Goal: Task Accomplishment & Management: Use online tool/utility

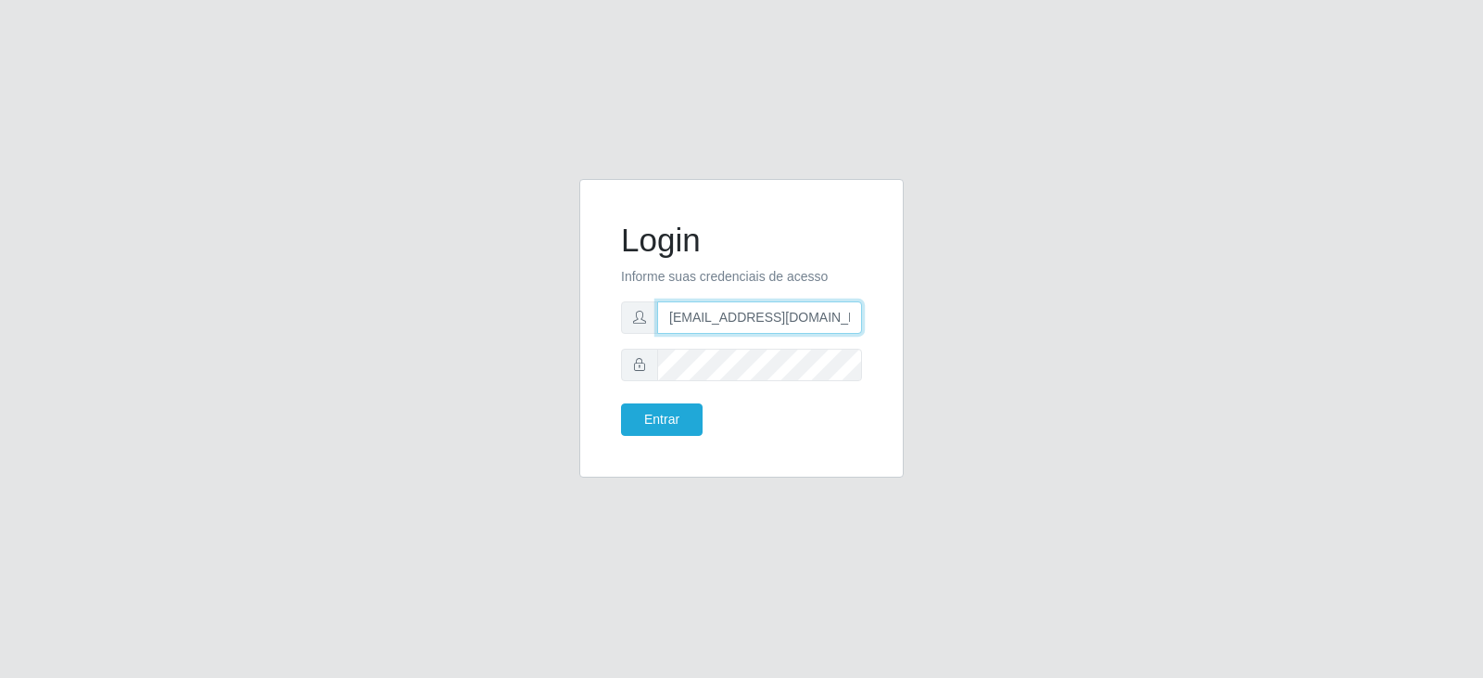
scroll to position [0, 21]
drag, startPoint x: 671, startPoint y: 313, endPoint x: 898, endPoint y: 296, distance: 227.8
click at [898, 296] on div "Login Informe suas credenciais de acesso [EMAIL_ADDRESS][DOMAIN_NAME] Entrar" at bounding box center [741, 328] width 324 height 298
type input "[EMAIL_ADDRESS][DOMAIN_NAME]"
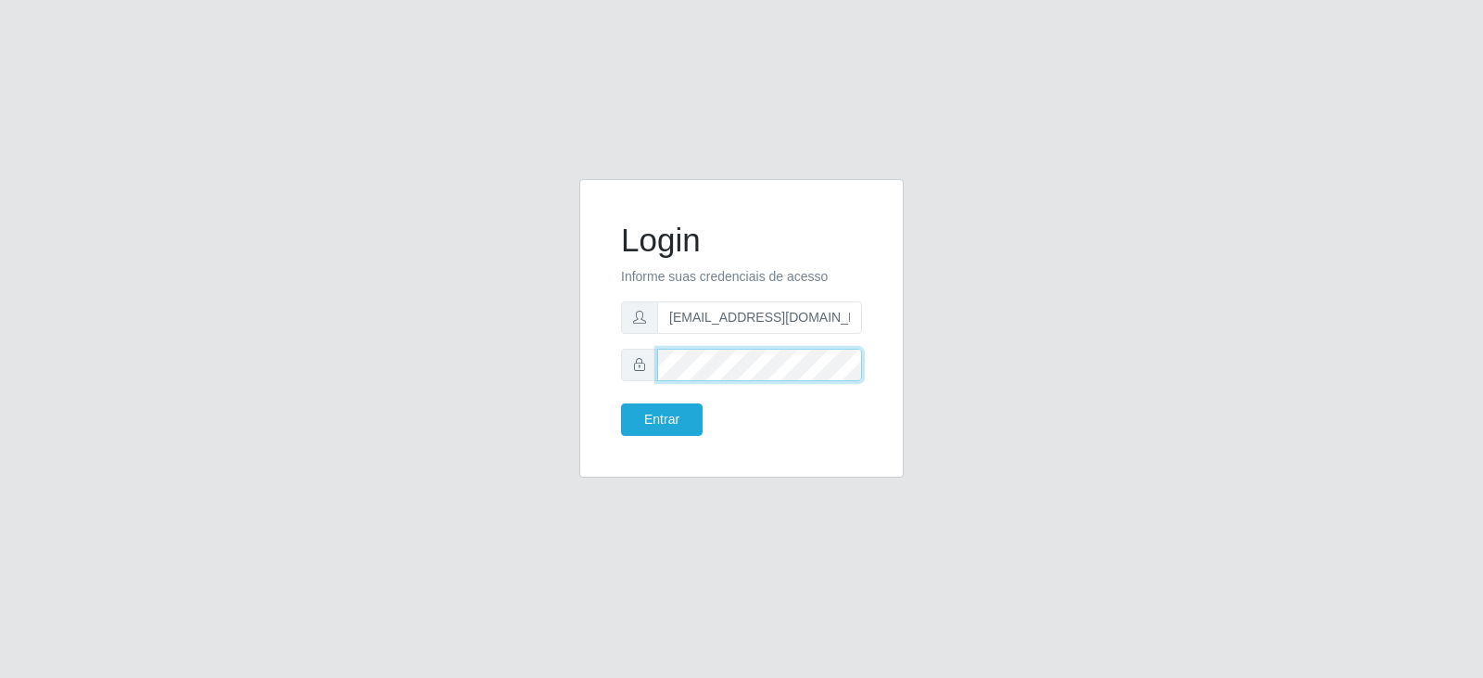
click at [554, 368] on div "Login Informe suas credenciais de acesso [EMAIL_ADDRESS][DOMAIN_NAME] Entrar" at bounding box center [741, 339] width 1057 height 321
click at [654, 424] on button "Entrar" at bounding box center [662, 419] width 82 height 32
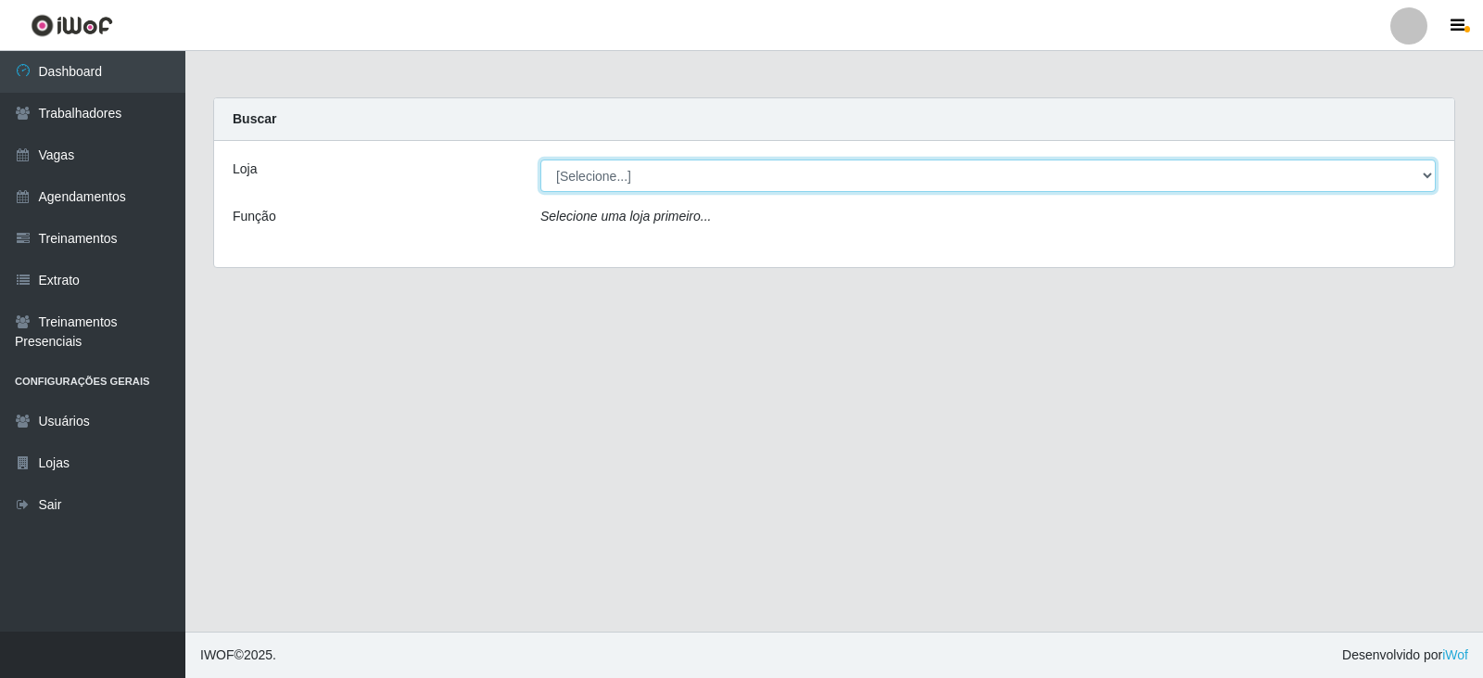
click at [1425, 181] on select "[Selecione...] SuperFácil Atacado - Vale do Sol" at bounding box center [987, 175] width 895 height 32
select select "502"
click at [540, 159] on select "[Selecione...] SuperFácil Atacado - Vale do Sol" at bounding box center [987, 175] width 895 height 32
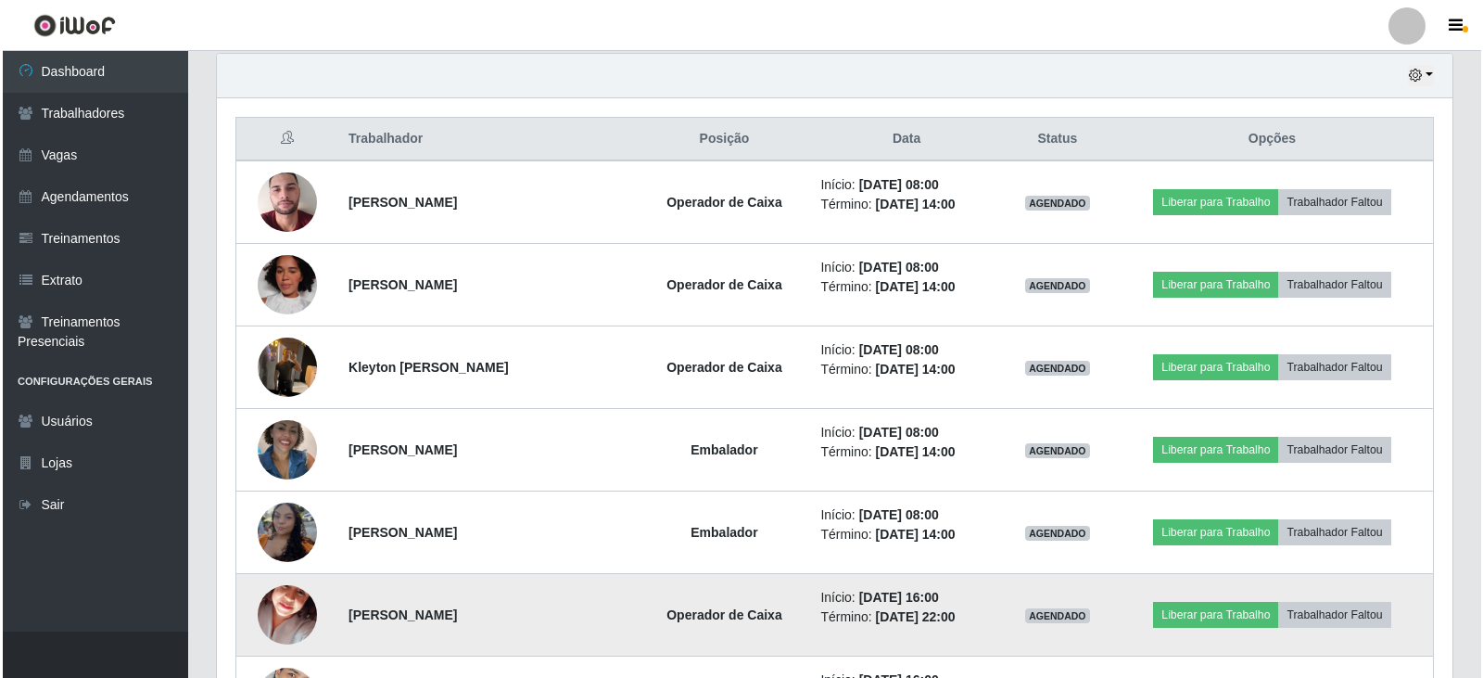
scroll to position [649, 0]
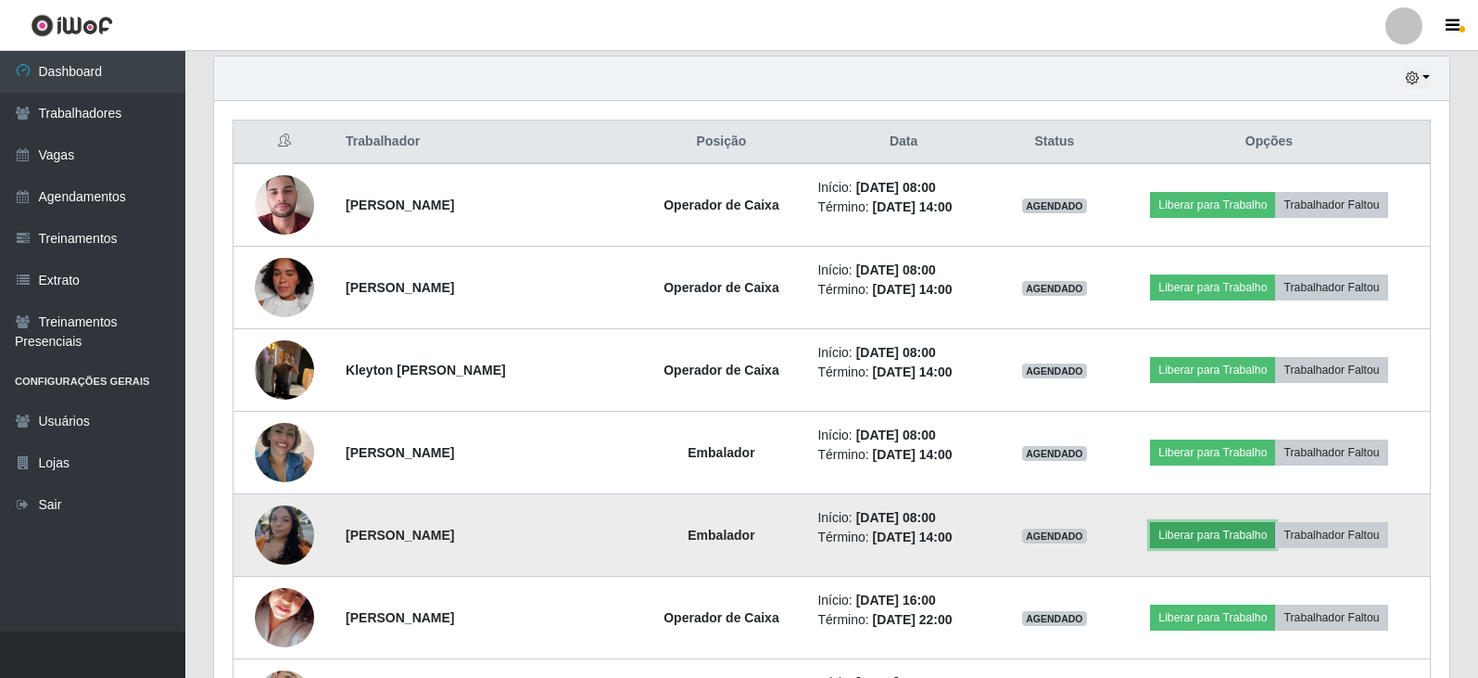
click at [1195, 537] on button "Liberar para Trabalho" at bounding box center [1212, 535] width 125 height 26
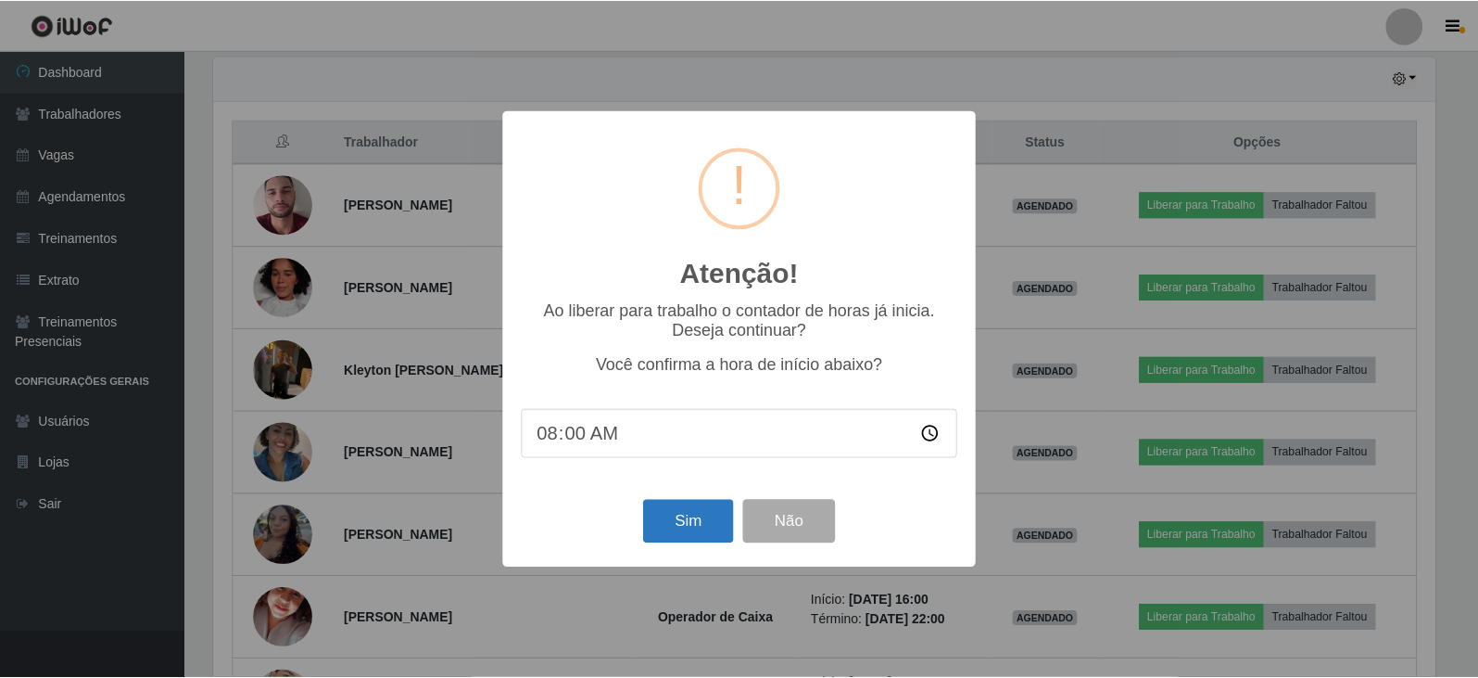
scroll to position [385, 1226]
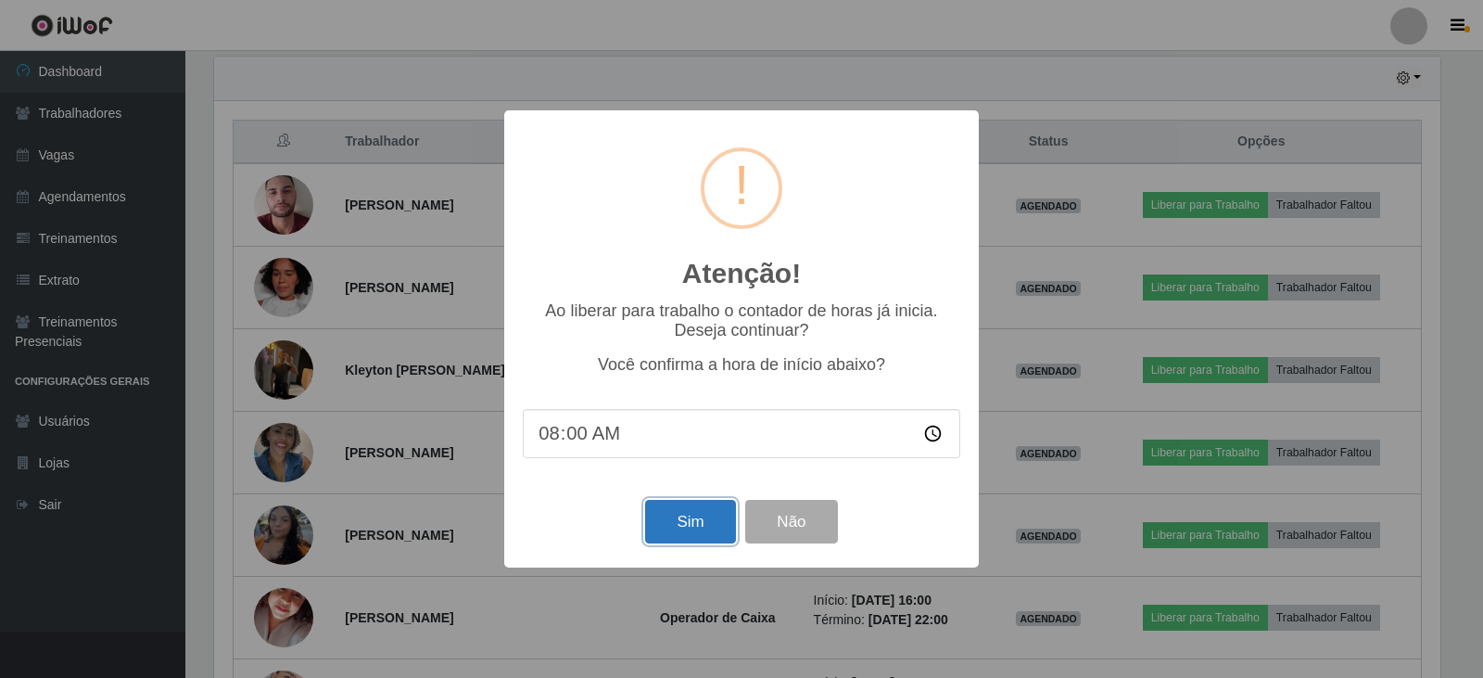
click at [671, 527] on button "Sim" at bounding box center [690, 522] width 90 height 44
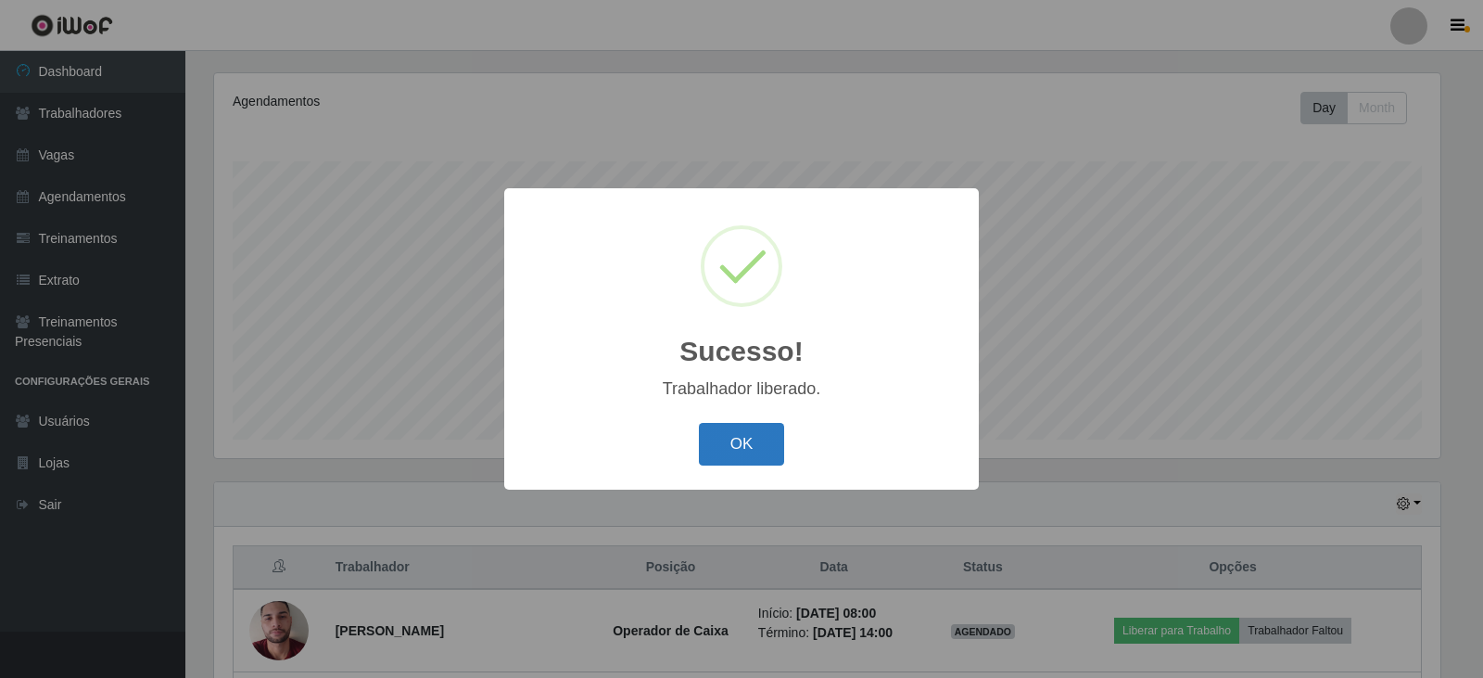
click at [748, 438] on button "OK" at bounding box center [742, 445] width 86 height 44
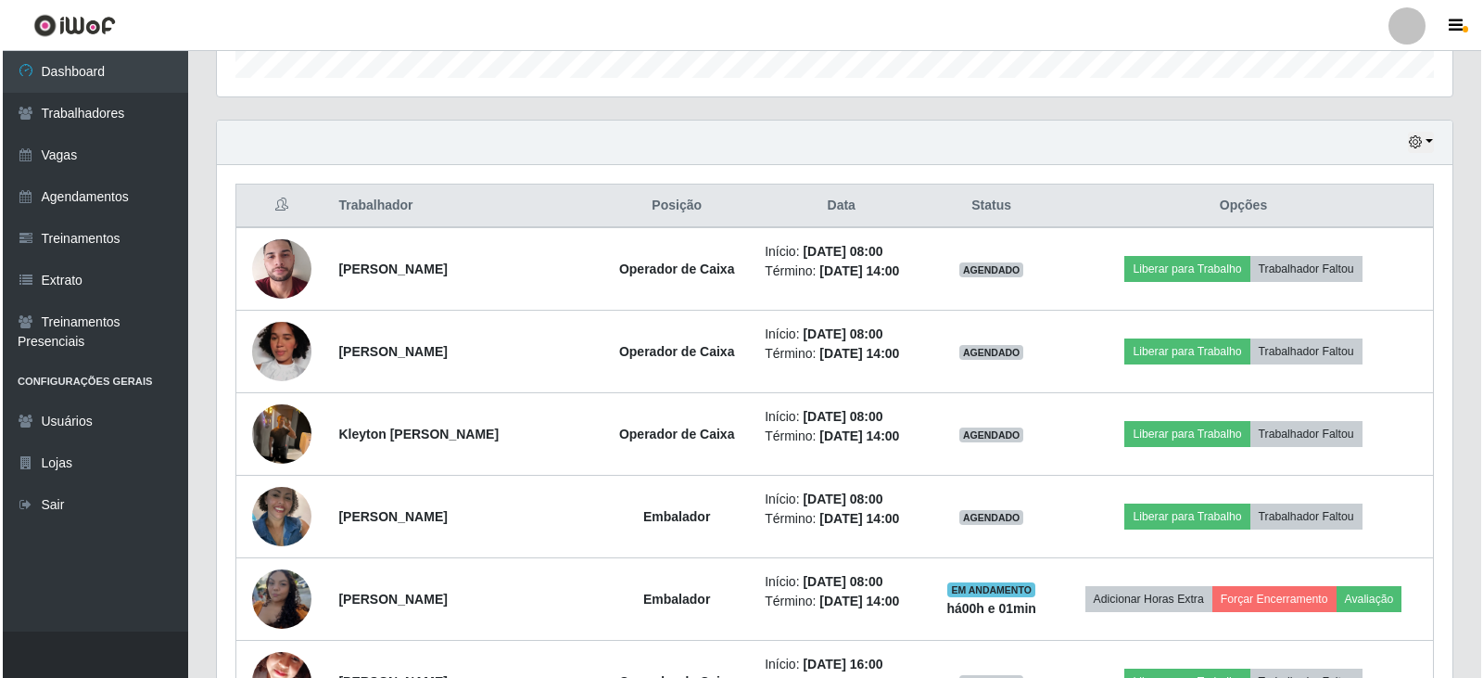
scroll to position [594, 0]
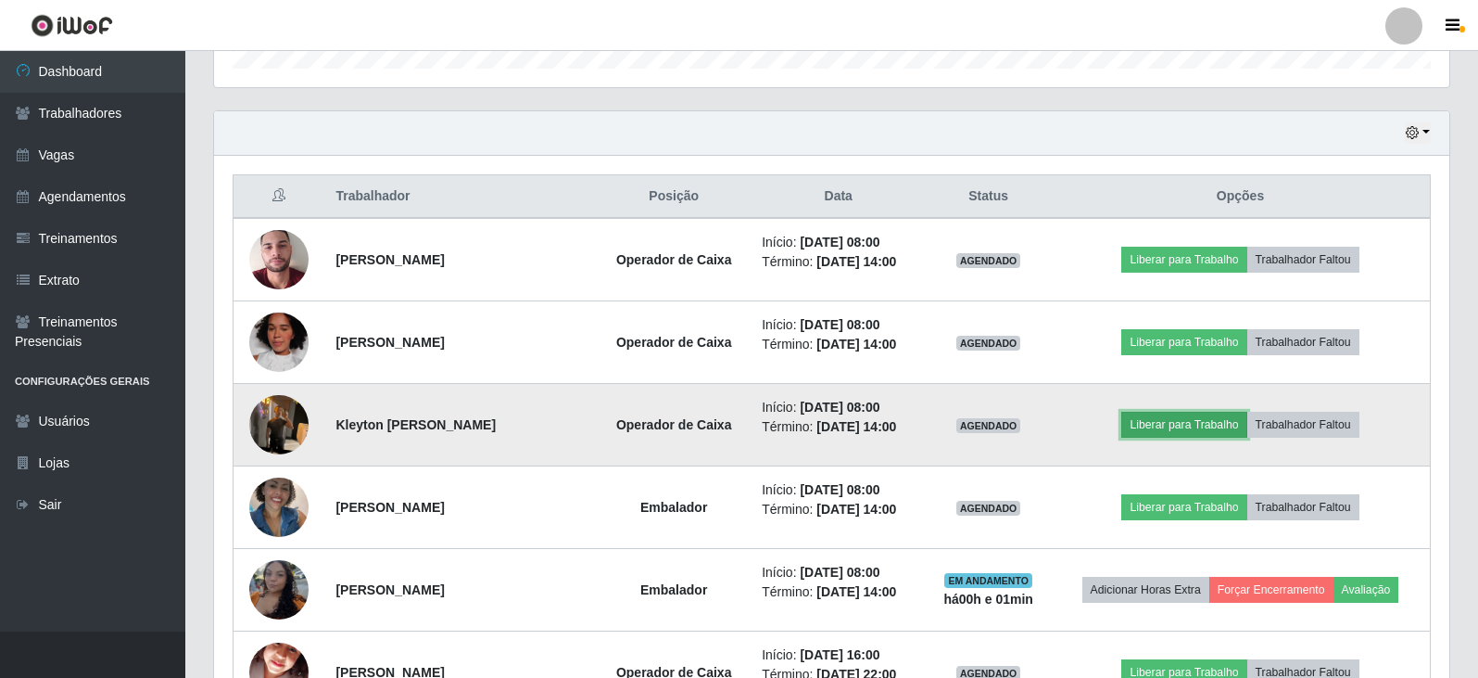
click at [1189, 431] on button "Liberar para Trabalho" at bounding box center [1184, 425] width 125 height 26
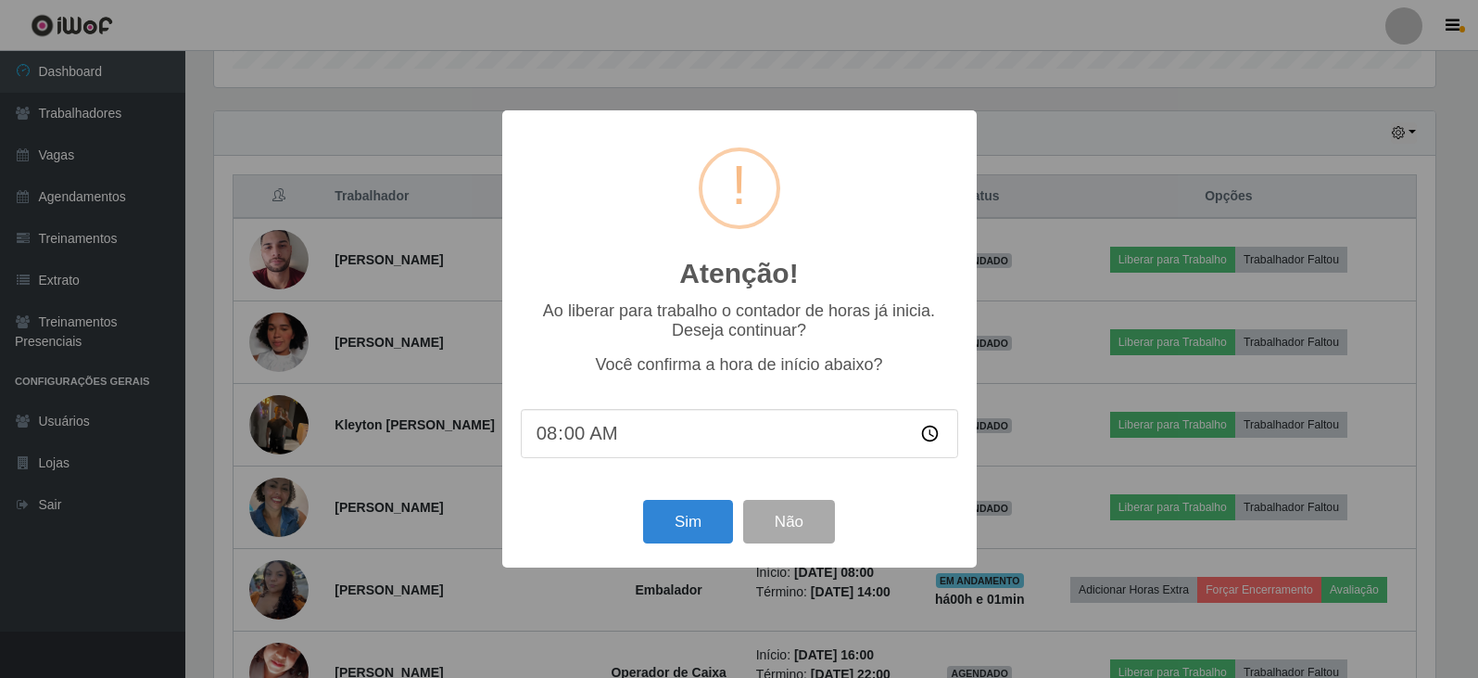
scroll to position [385, 1226]
click at [703, 523] on button "Sim" at bounding box center [690, 522] width 90 height 44
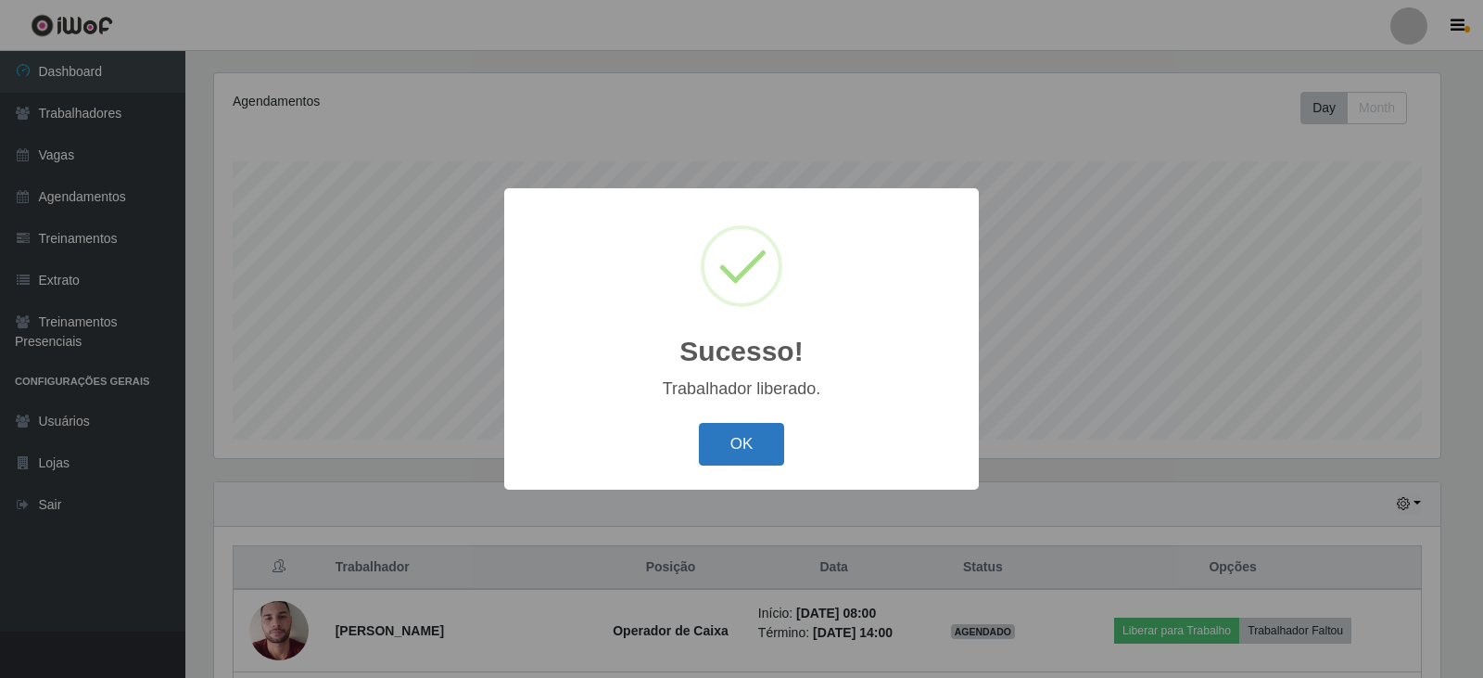
click at [722, 445] on button "OK" at bounding box center [742, 445] width 86 height 44
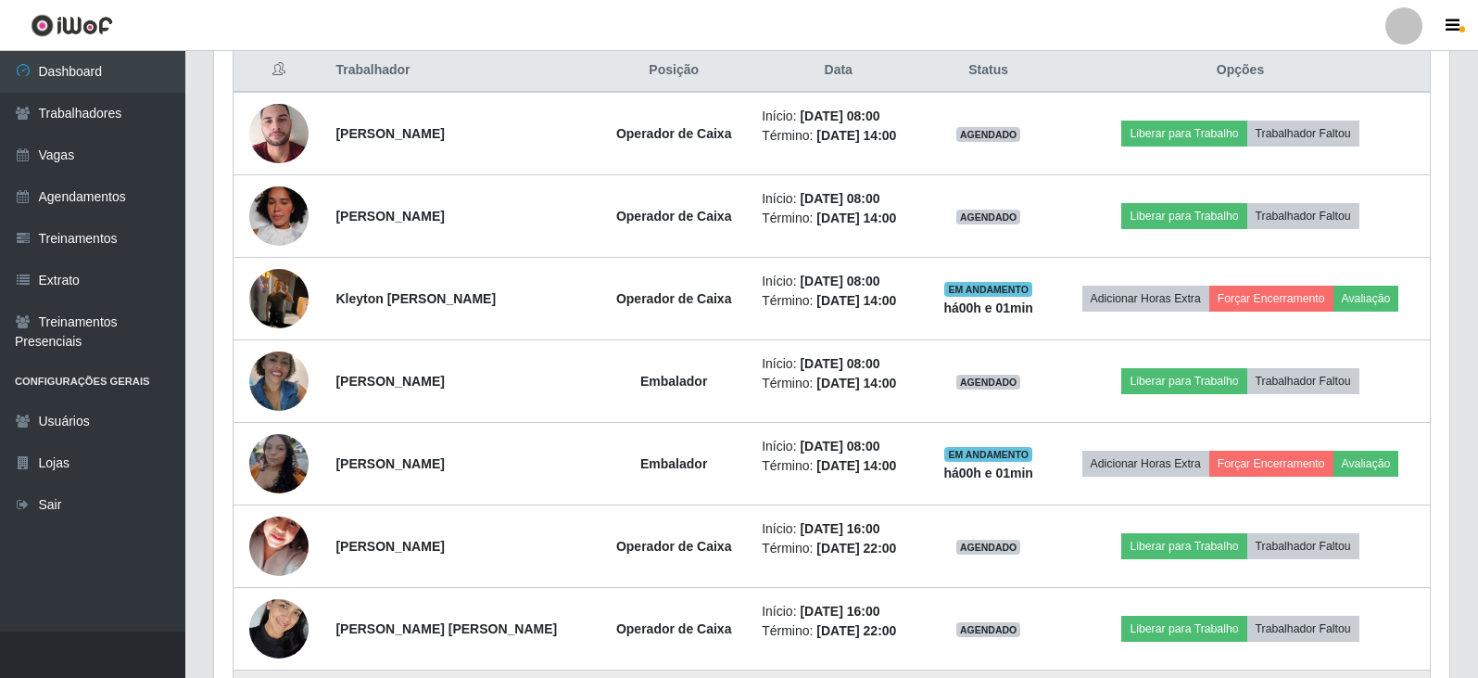
scroll to position [687, 0]
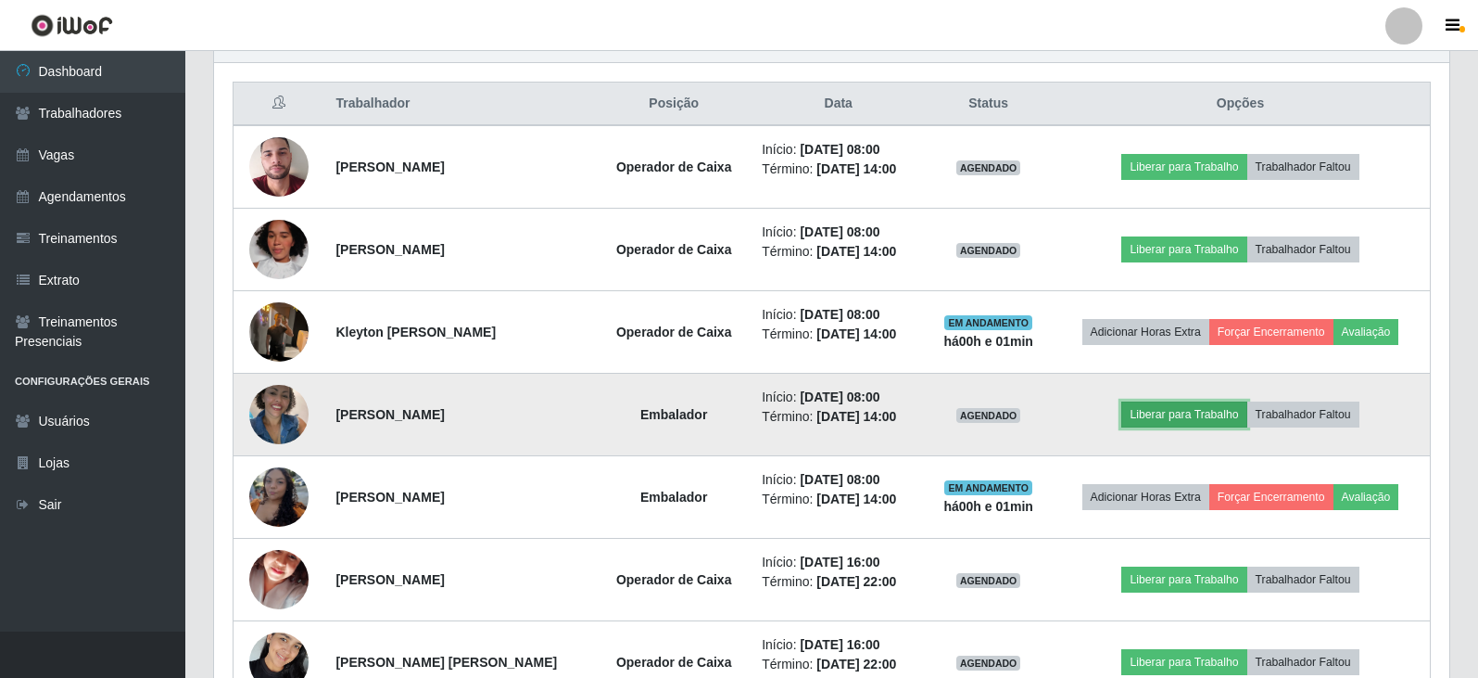
click at [1226, 411] on button "Liberar para Trabalho" at bounding box center [1184, 414] width 125 height 26
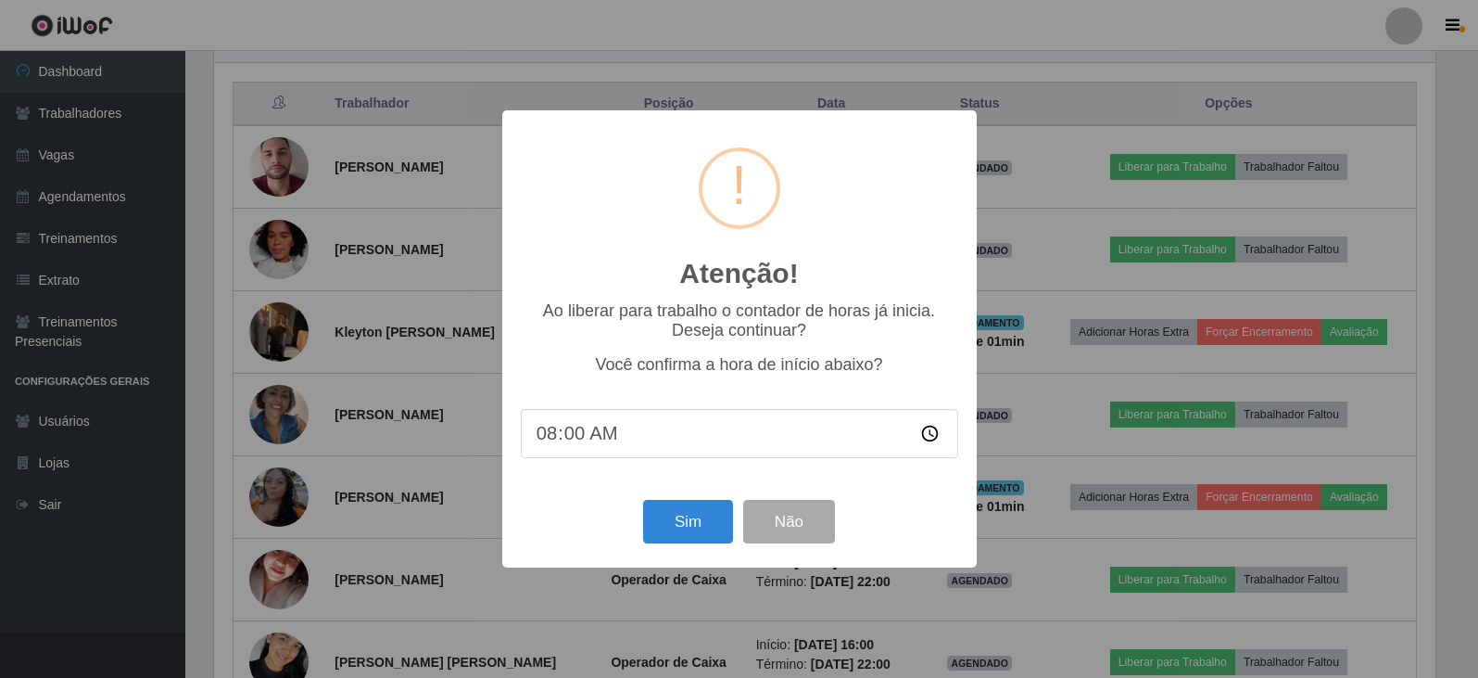
scroll to position [385, 1226]
click at [688, 515] on button "Sim" at bounding box center [690, 522] width 90 height 44
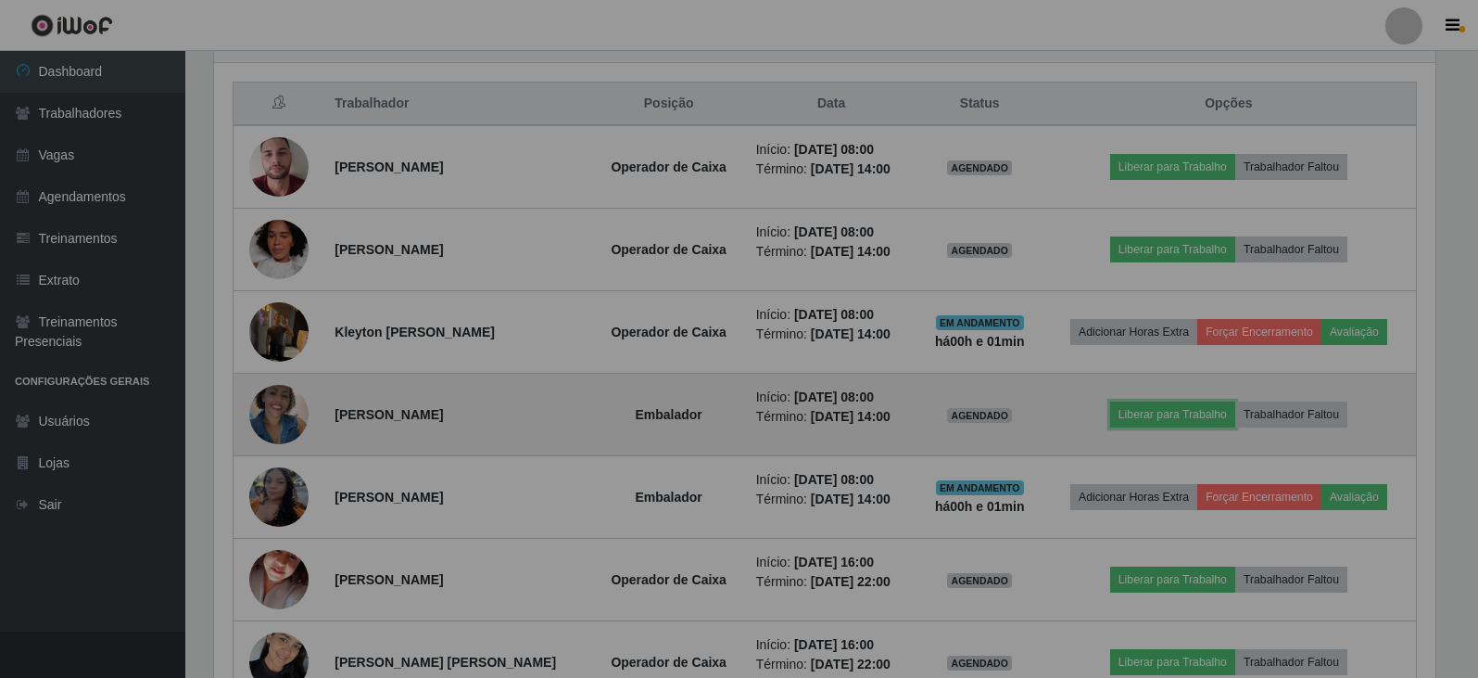
scroll to position [0, 0]
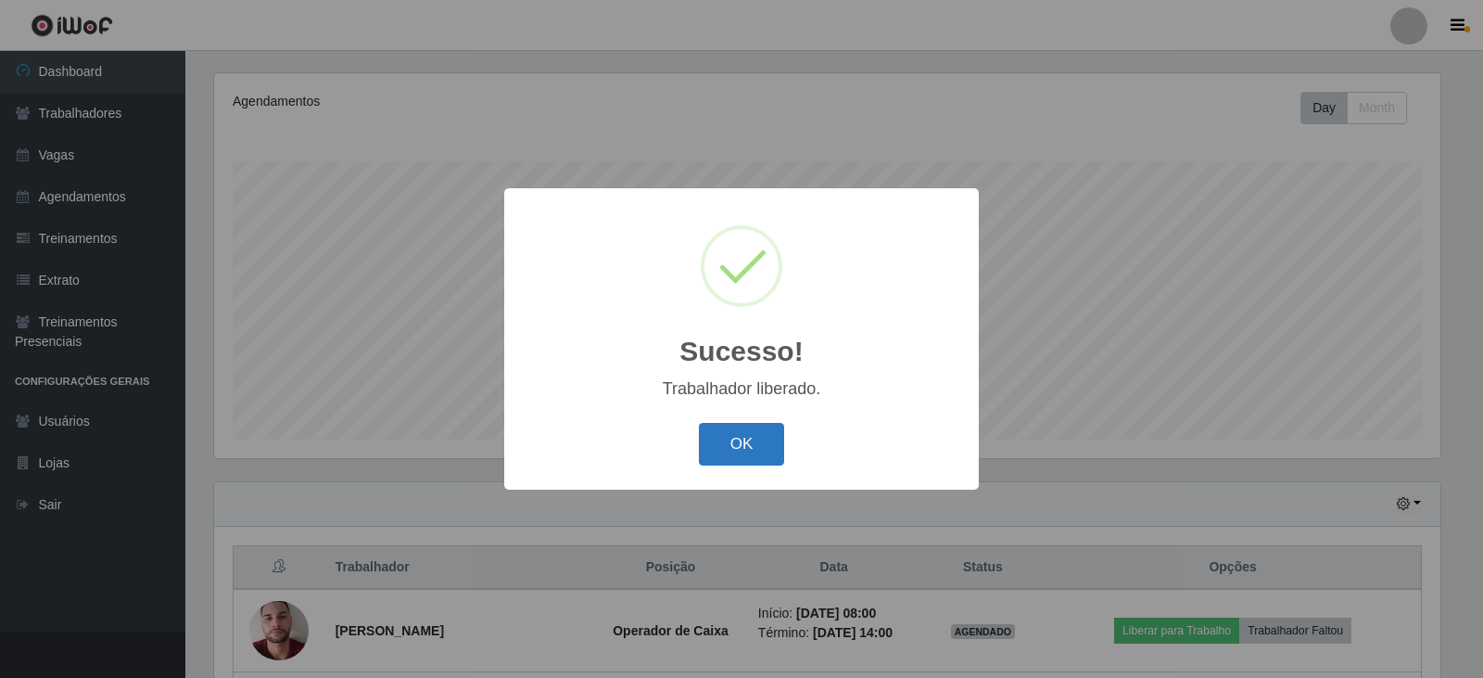
click at [725, 442] on button "OK" at bounding box center [742, 445] width 86 height 44
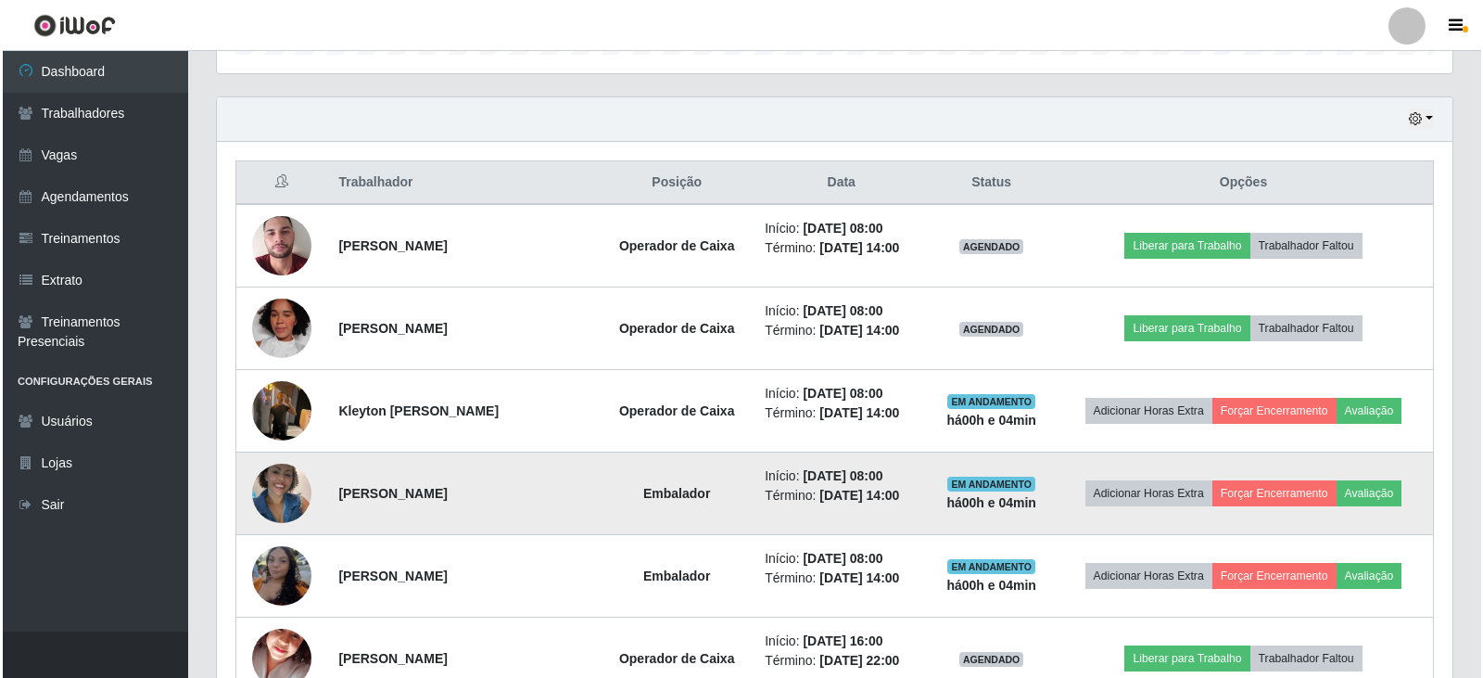
scroll to position [687, 0]
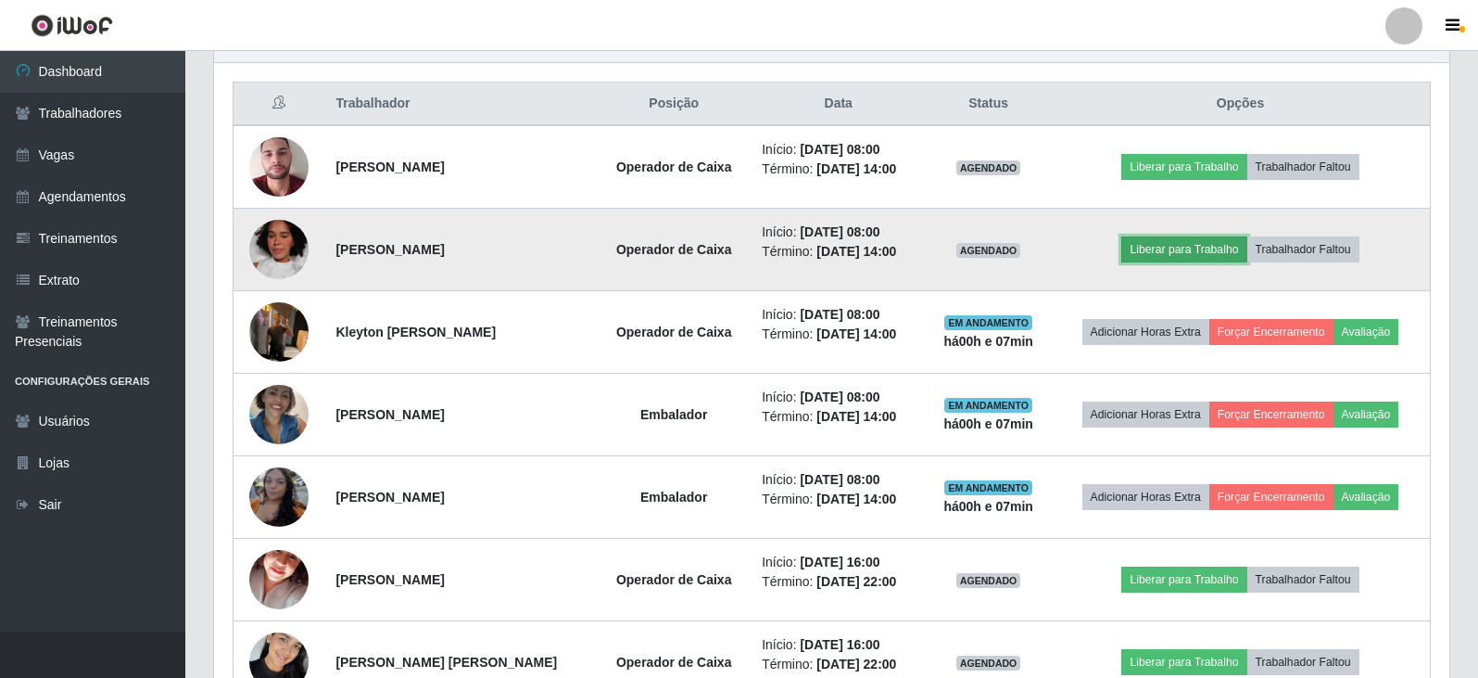
click at [1195, 254] on button "Liberar para Trabalho" at bounding box center [1184, 249] width 125 height 26
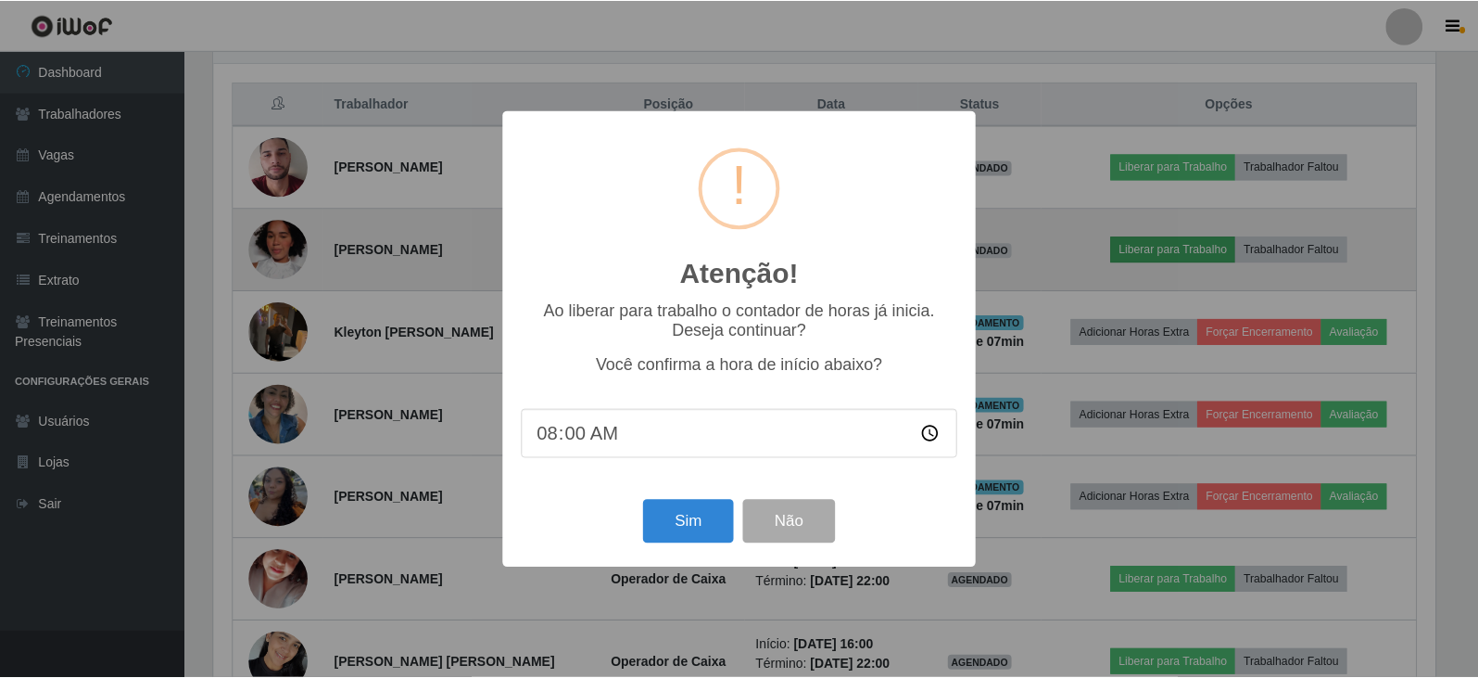
scroll to position [385, 1226]
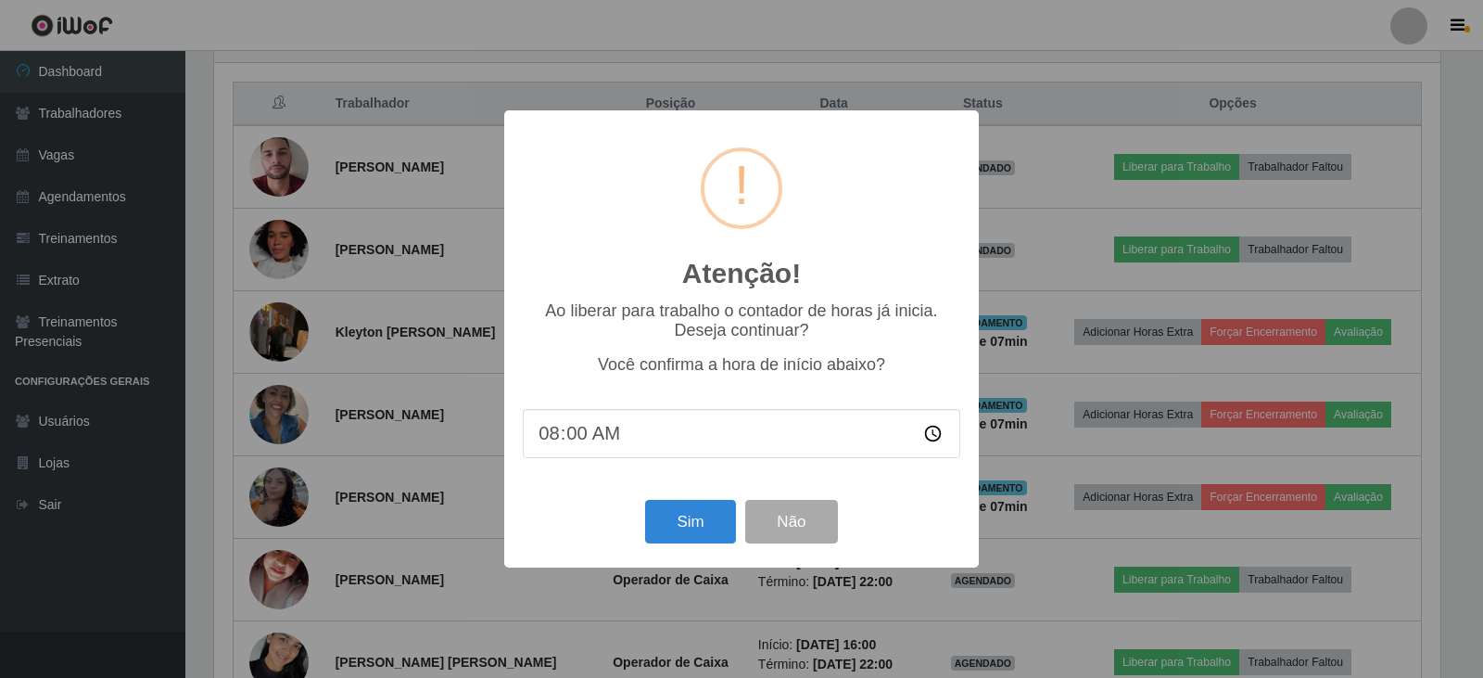
click at [584, 443] on input "08:00" at bounding box center [742, 433] width 438 height 49
type input "08:05"
click at [681, 514] on button "Sim" at bounding box center [690, 522] width 90 height 44
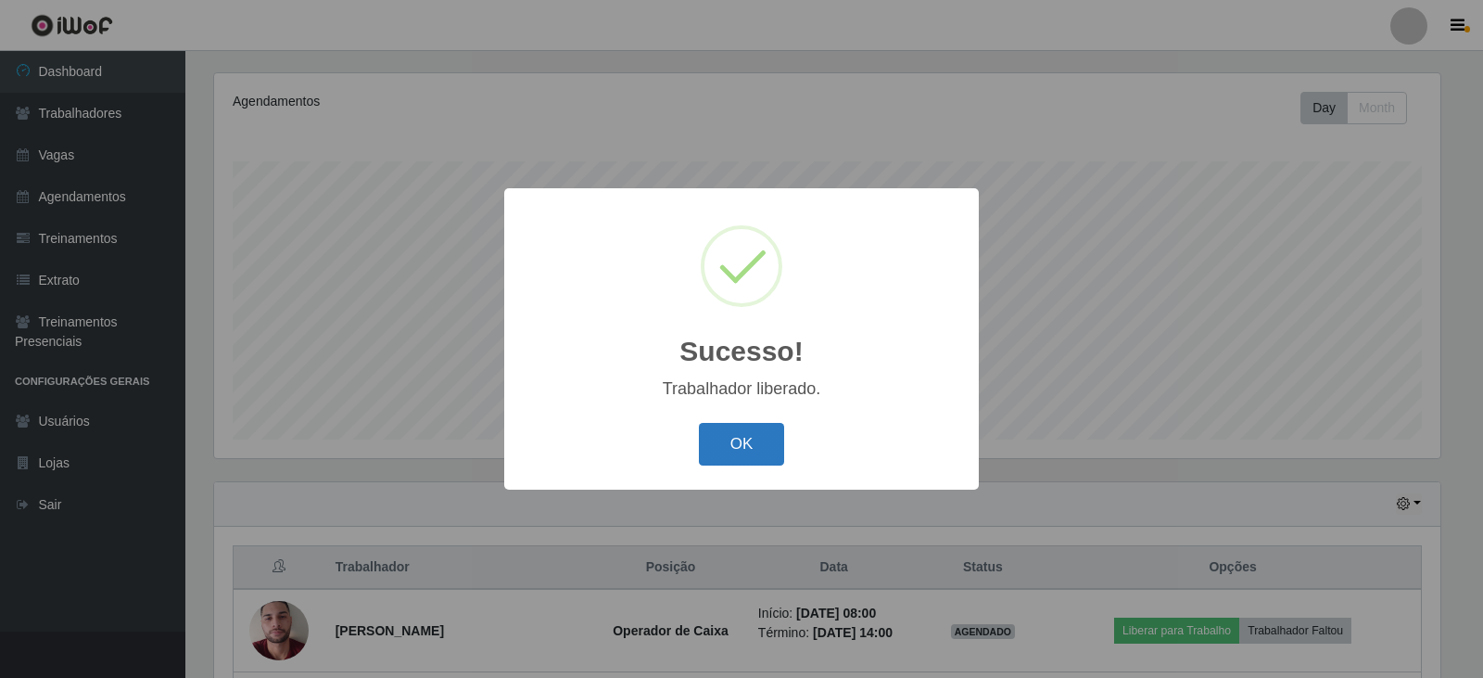
click at [760, 445] on button "OK" at bounding box center [742, 445] width 86 height 44
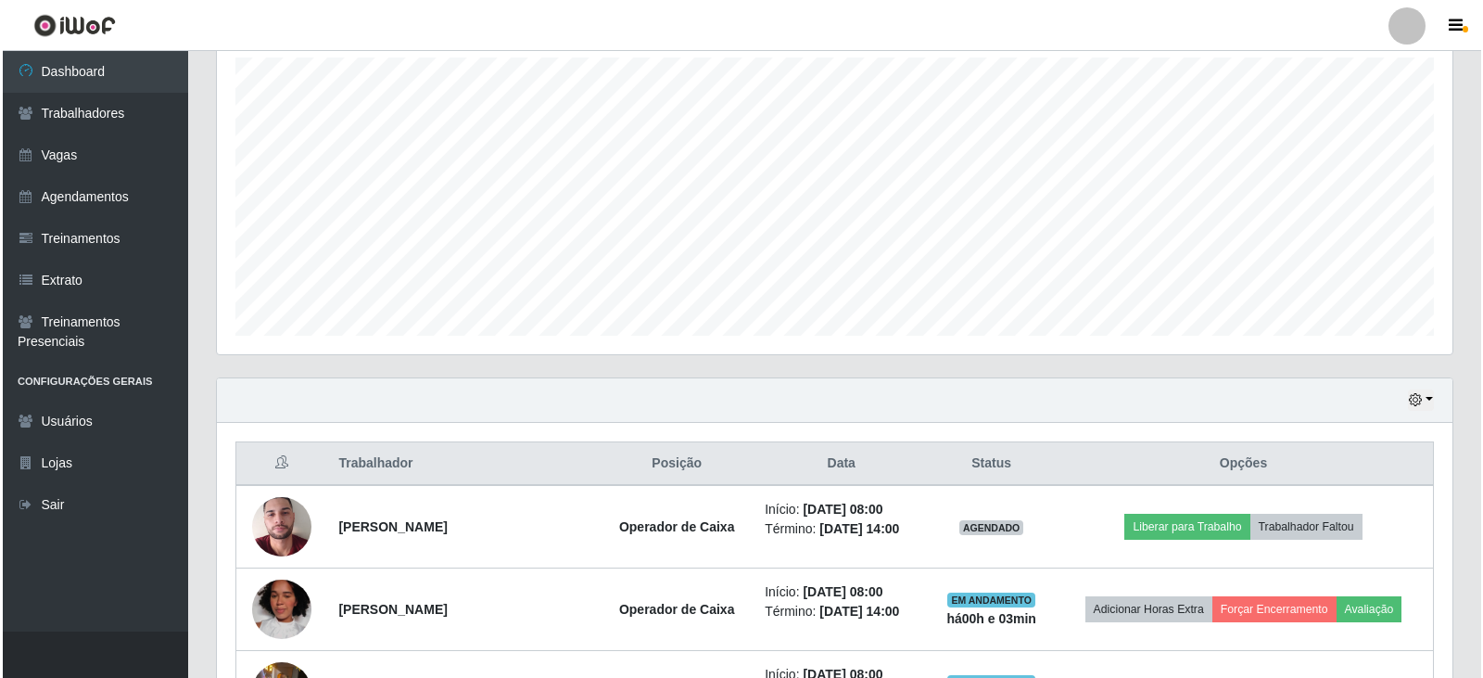
scroll to position [501, 0]
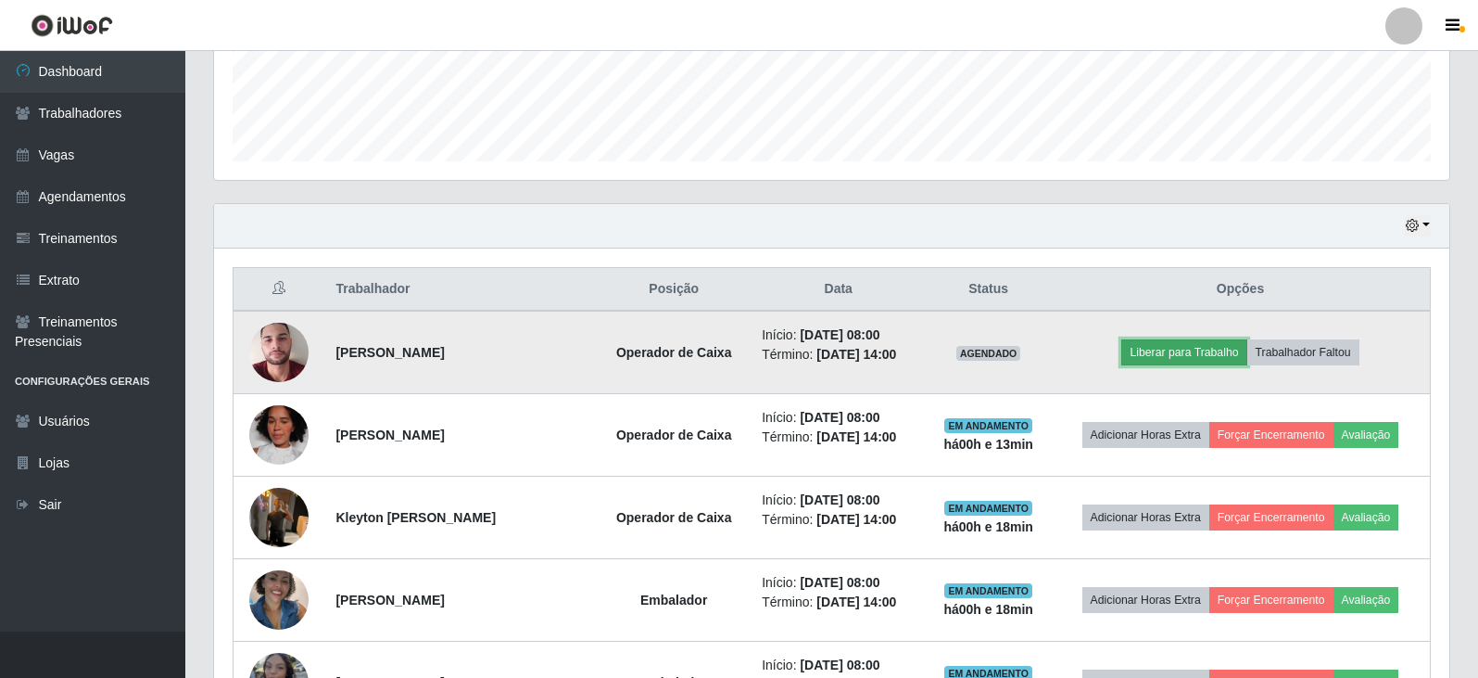
click at [1231, 355] on button "Liberar para Trabalho" at bounding box center [1184, 352] width 125 height 26
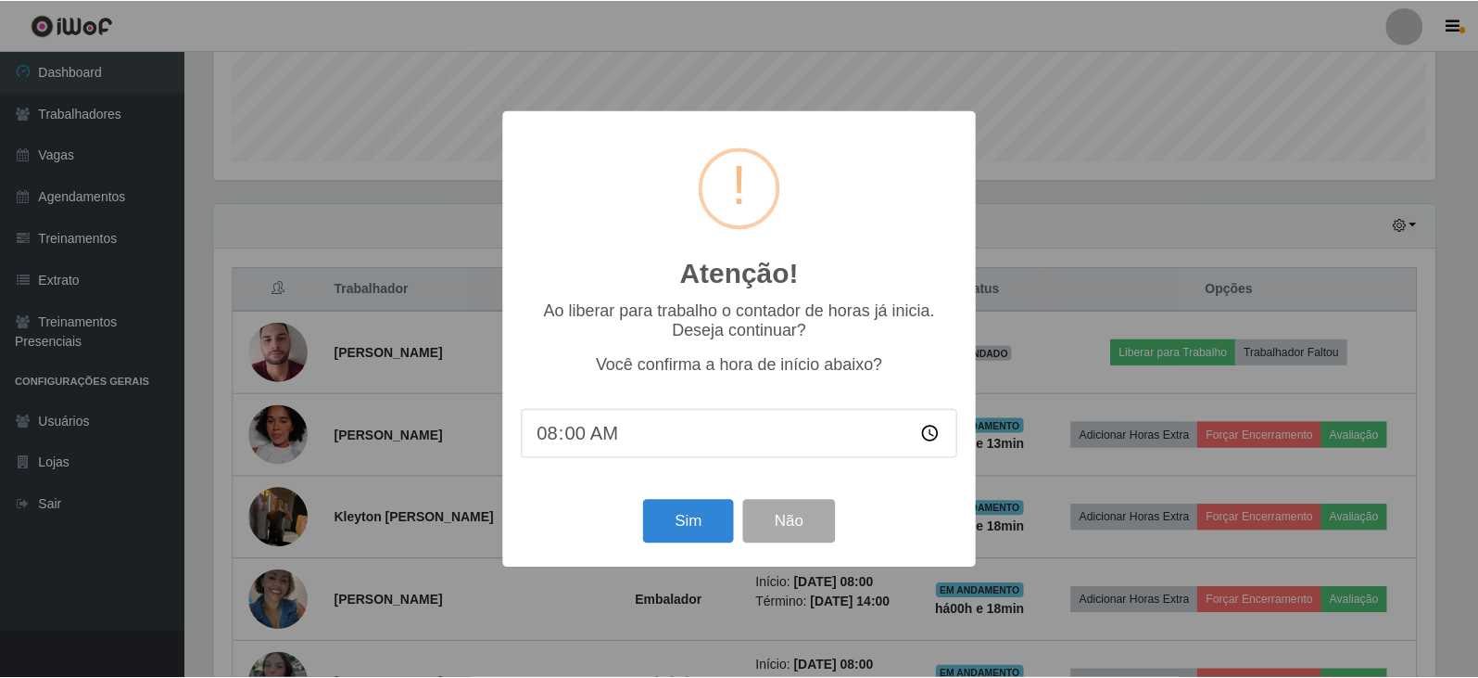
scroll to position [385, 1226]
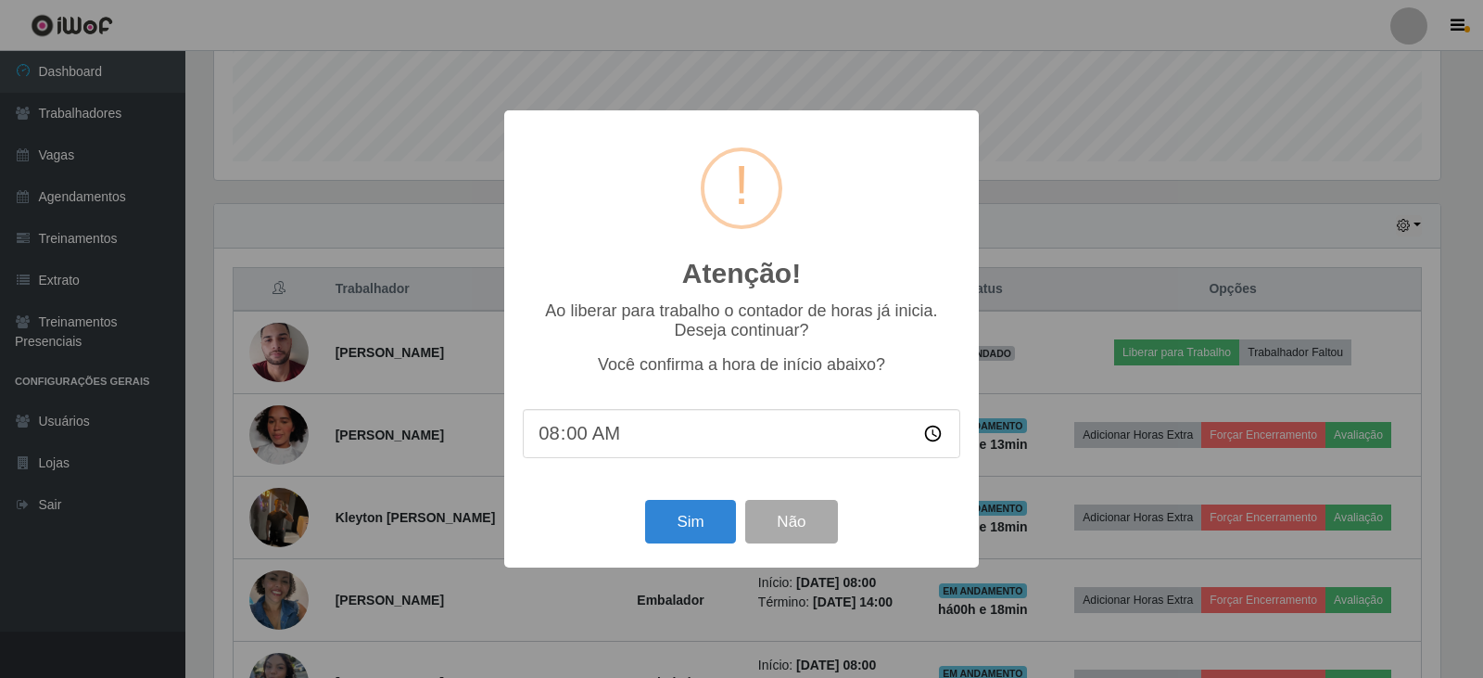
click at [577, 439] on input "08:00" at bounding box center [742, 433] width 438 height 49
type input "08:18"
click at [696, 514] on button "Sim" at bounding box center [690, 522] width 90 height 44
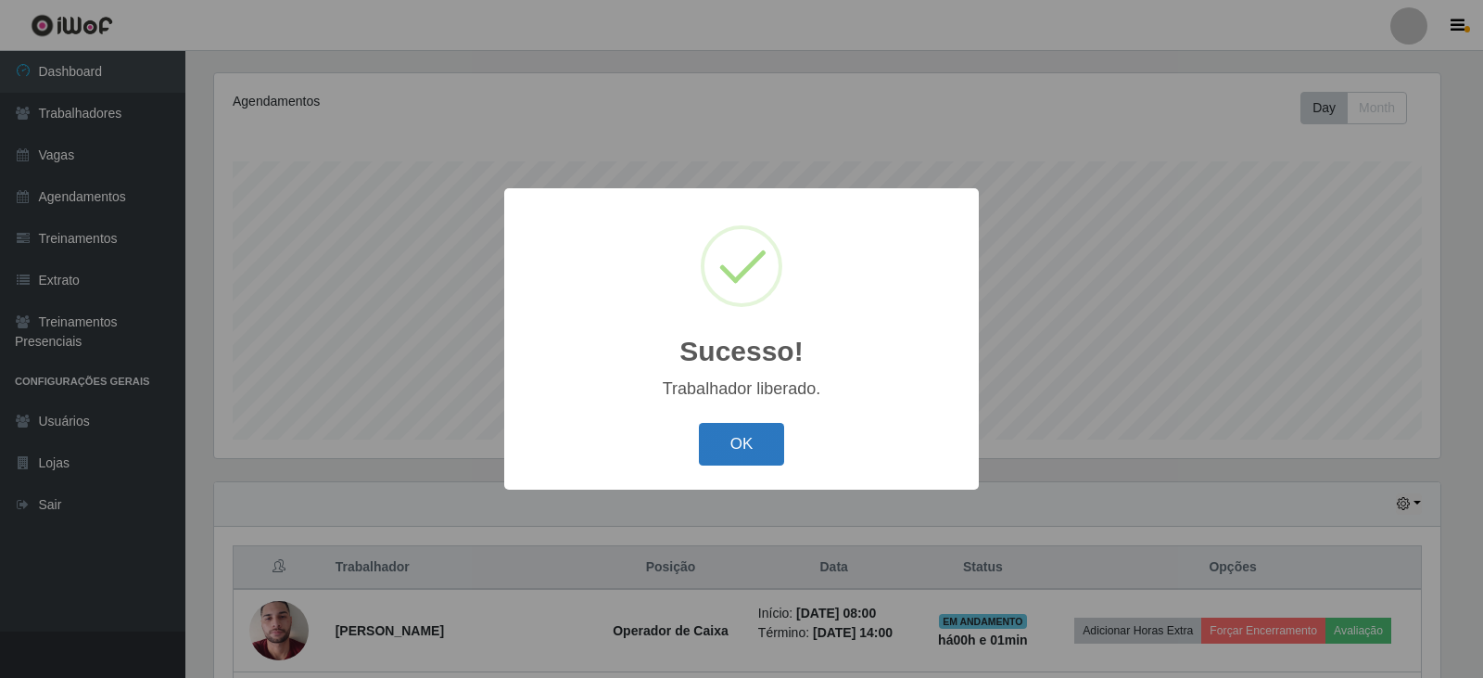
click at [720, 436] on button "OK" at bounding box center [742, 445] width 86 height 44
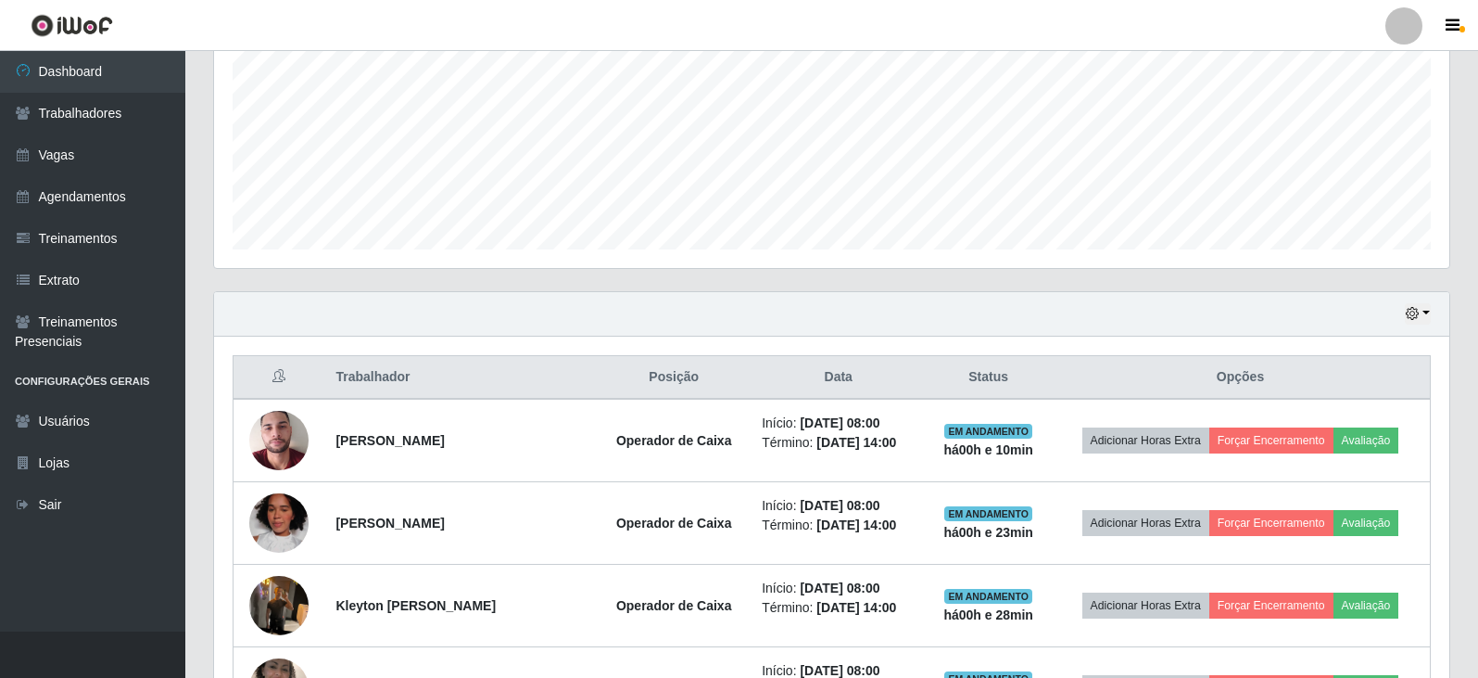
scroll to position [131, 0]
